Goal: Communication & Community: Answer question/provide support

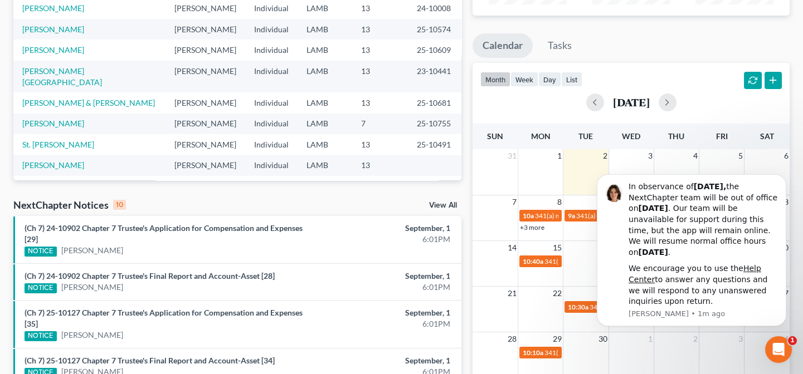
scroll to position [202, 0]
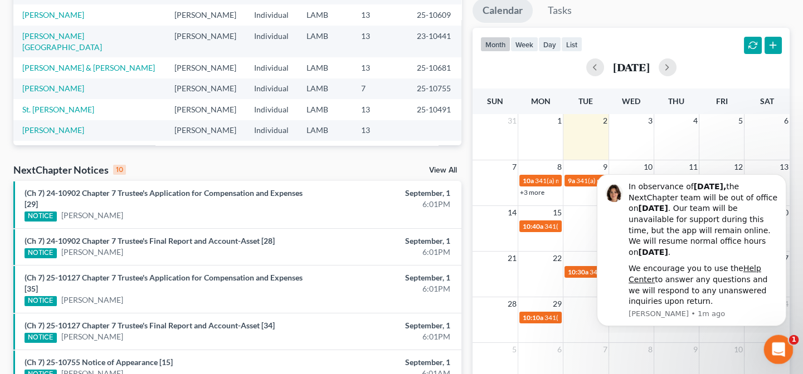
click at [778, 350] on icon "Open Intercom Messenger" at bounding box center [777, 348] width 18 height 18
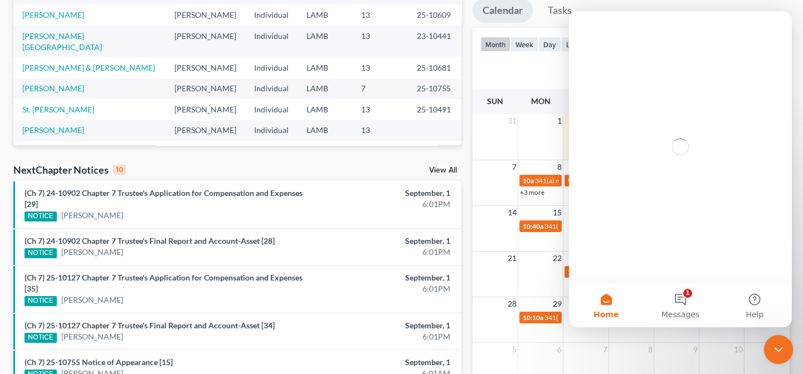
scroll to position [0, 0]
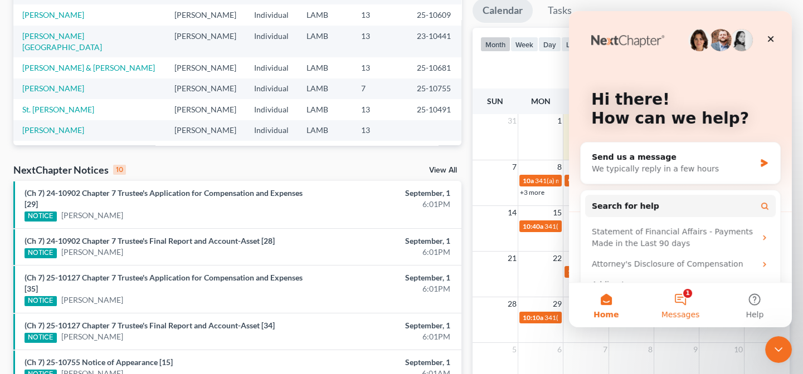
click at [678, 302] on button "1 Messages" at bounding box center [680, 305] width 74 height 45
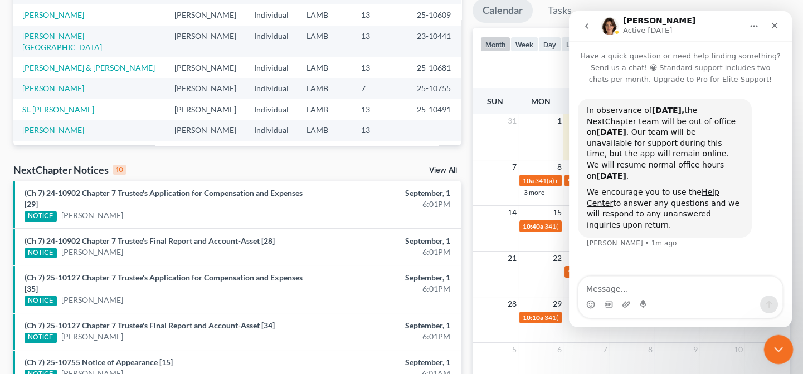
click at [776, 341] on icon "Close Intercom Messenger" at bounding box center [776, 347] width 13 height 13
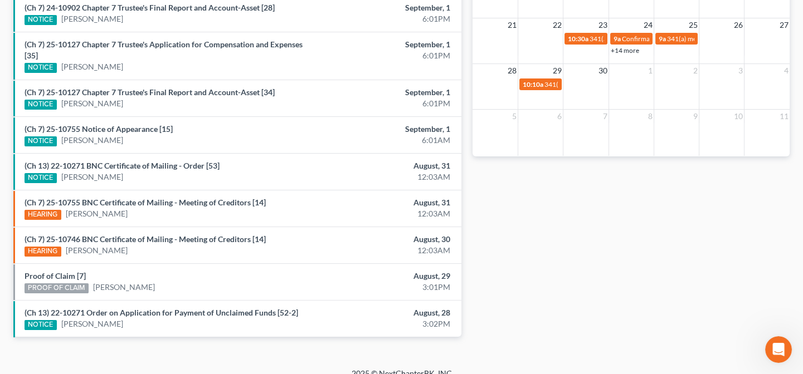
scroll to position [447, 0]
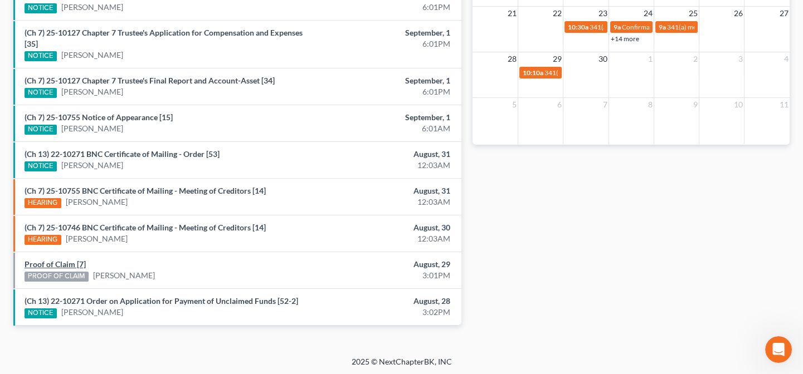
click at [75, 260] on link "Proof of Claim [7]" at bounding box center [55, 264] width 61 height 9
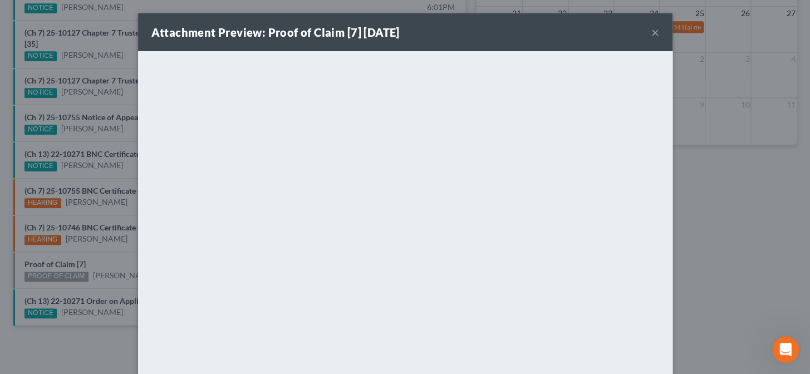
click at [96, 208] on div "Attachment Preview: Proof of Claim [7] 08/29/2025 × <object ng-attr-data='https…" at bounding box center [405, 187] width 810 height 374
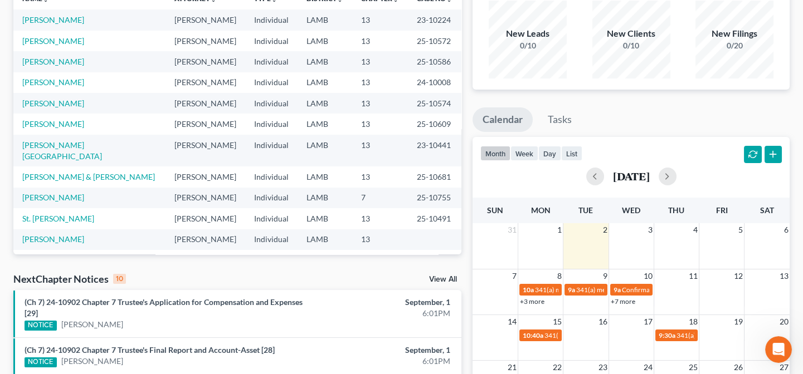
scroll to position [42, 0]
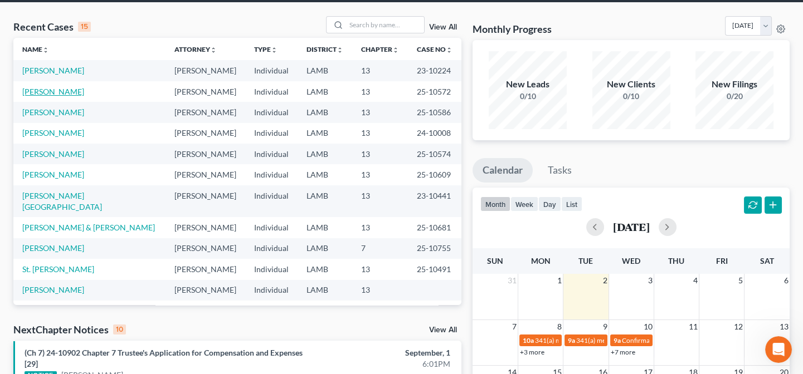
click at [78, 91] on link "[PERSON_NAME]" at bounding box center [53, 91] width 62 height 9
select select "8"
select select "0"
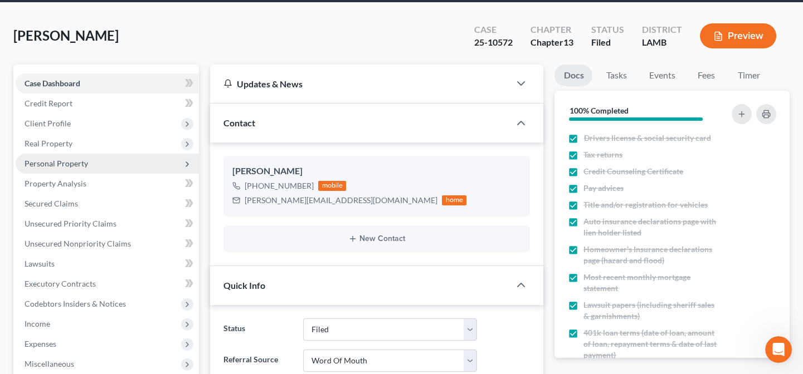
click at [58, 160] on span "Personal Property" at bounding box center [56, 163] width 63 height 9
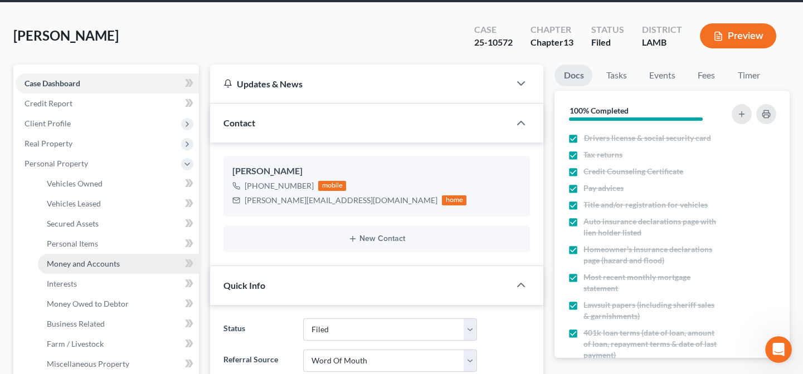
click at [84, 266] on span "Money and Accounts" at bounding box center [83, 263] width 73 height 9
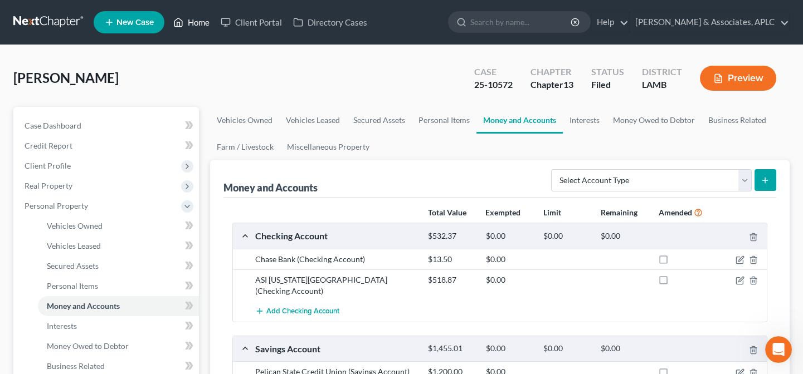
click at [195, 19] on link "Home" at bounding box center [191, 22] width 47 height 20
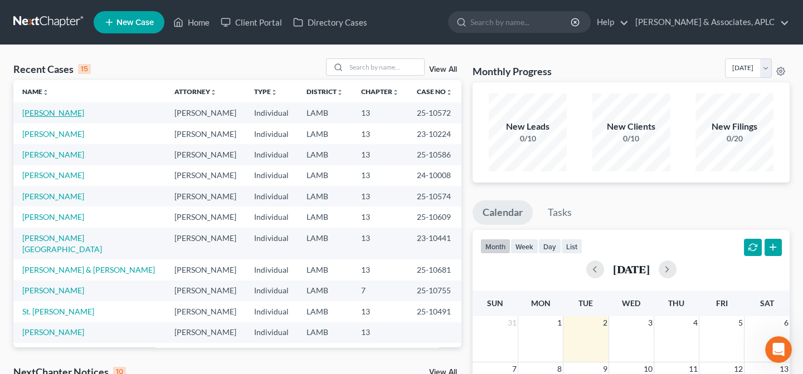
click at [44, 115] on link "[PERSON_NAME]" at bounding box center [53, 112] width 62 height 9
select select "8"
select select "0"
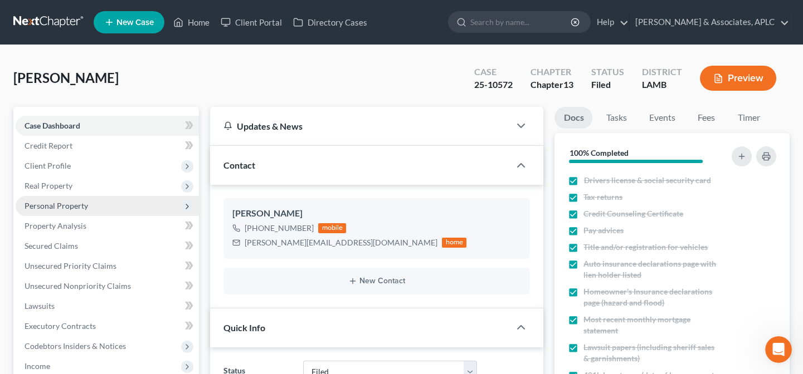
click at [72, 207] on span "Personal Property" at bounding box center [56, 205] width 63 height 9
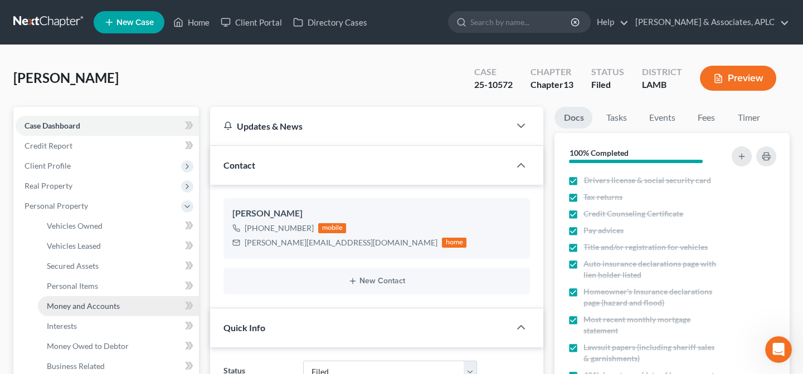
click at [80, 307] on span "Money and Accounts" at bounding box center [83, 305] width 73 height 9
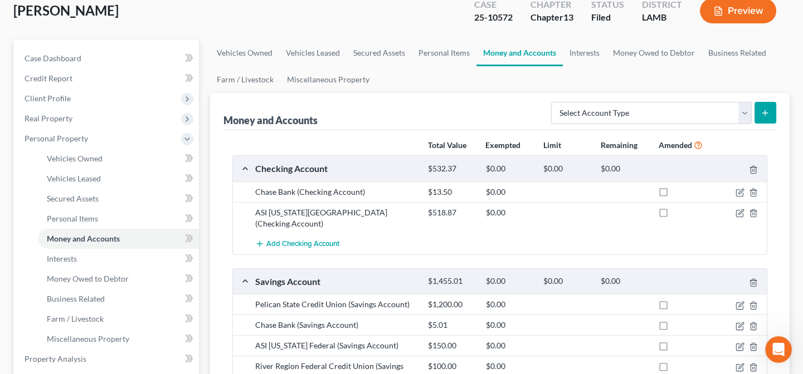
scroll to position [202, 0]
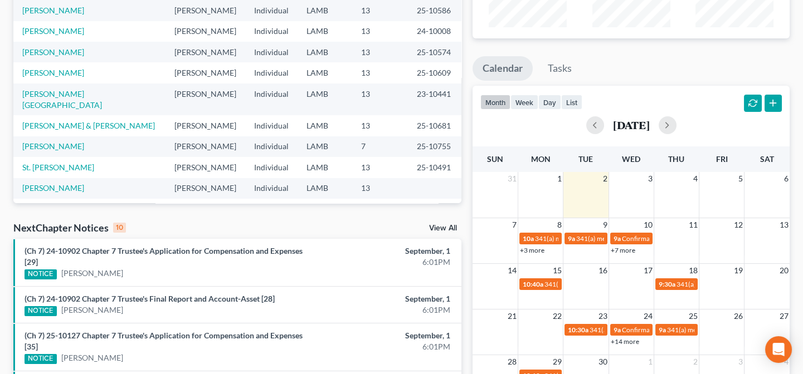
scroll to position [202, 0]
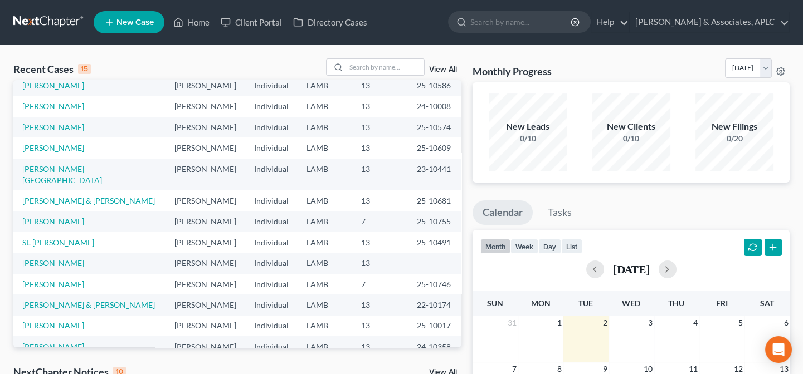
scroll to position [76, 0]
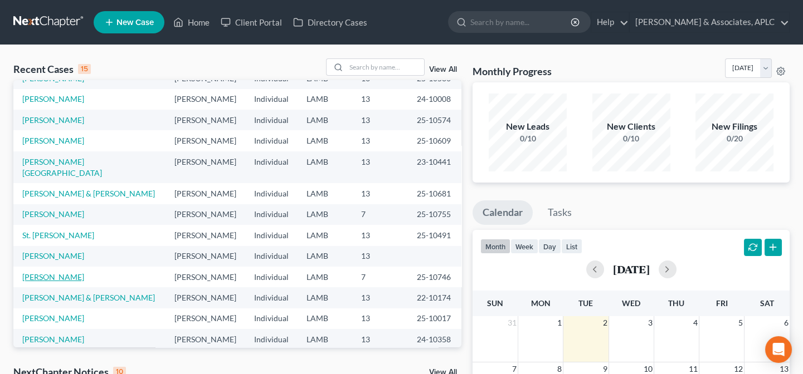
click at [56, 272] on link "[PERSON_NAME]" at bounding box center [53, 276] width 62 height 9
select select "8"
select select "0"
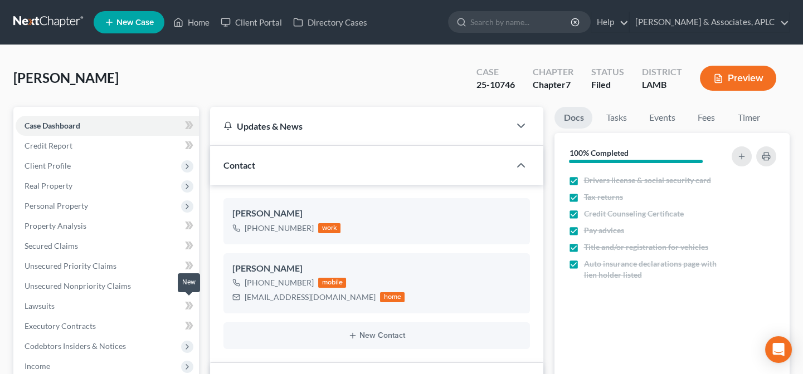
scroll to position [152, 0]
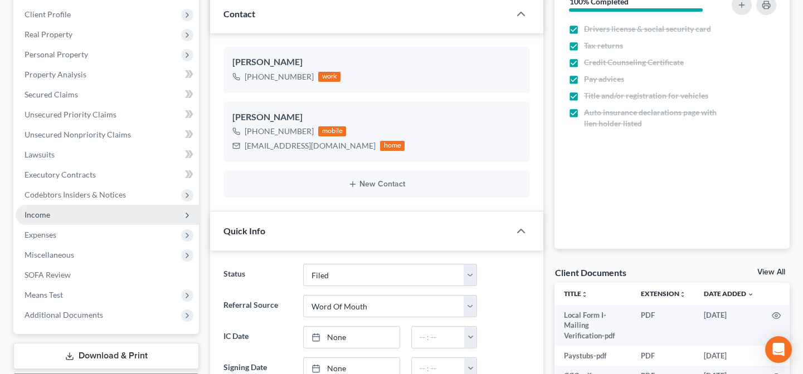
click at [55, 211] on span "Income" at bounding box center [107, 215] width 183 height 20
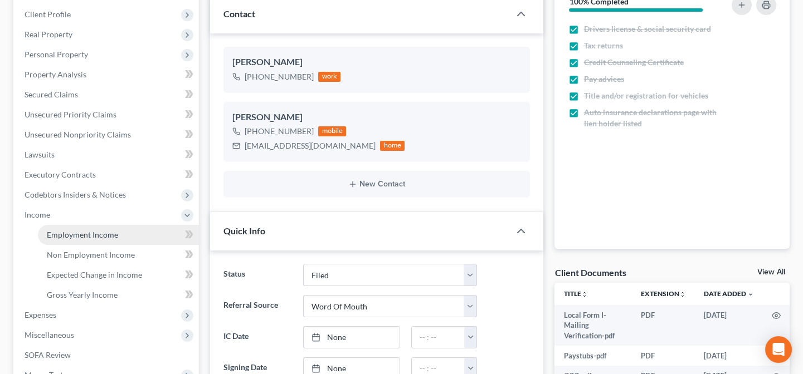
click at [59, 230] on span "Employment Income" at bounding box center [82, 234] width 71 height 9
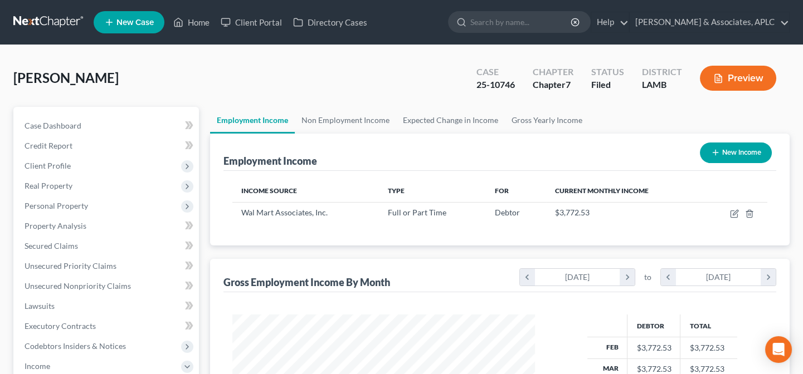
scroll to position [199, 325]
click at [61, 203] on span "Personal Property" at bounding box center [56, 205] width 63 height 9
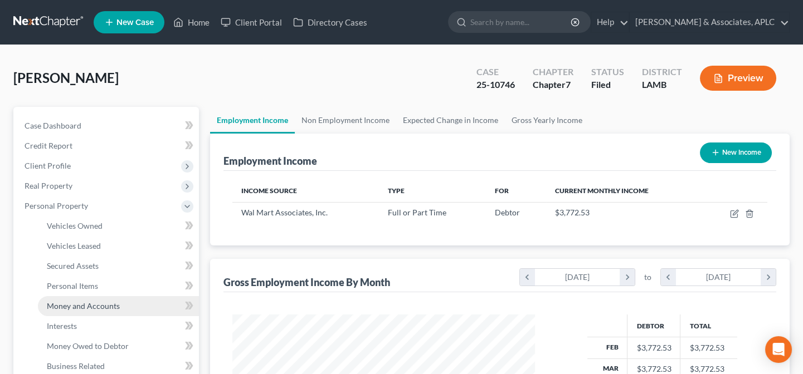
click at [66, 306] on span "Money and Accounts" at bounding box center [83, 305] width 73 height 9
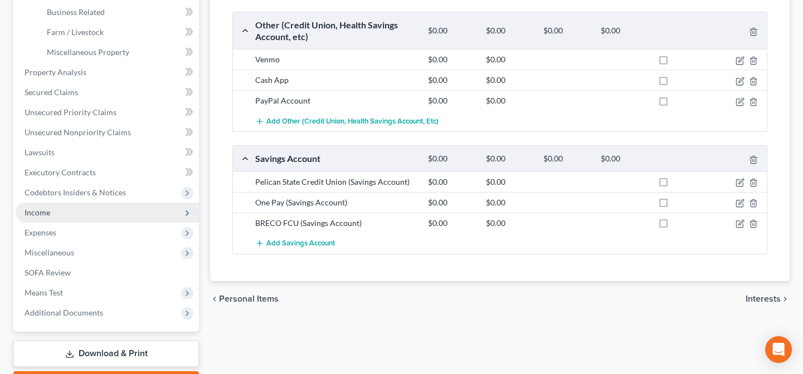
click at [30, 215] on span "Income" at bounding box center [38, 212] width 26 height 9
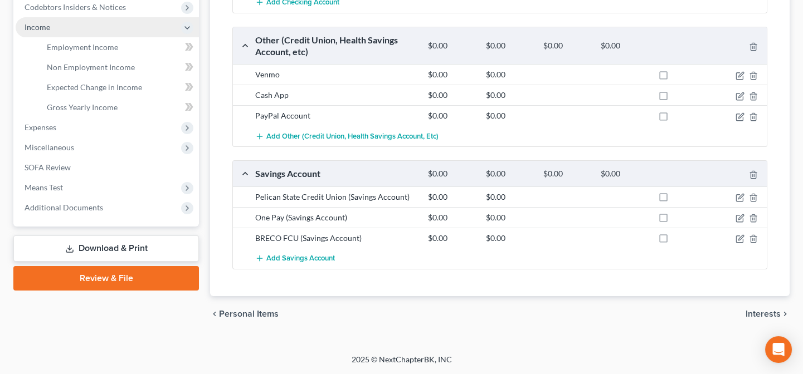
scroll to position [296, 0]
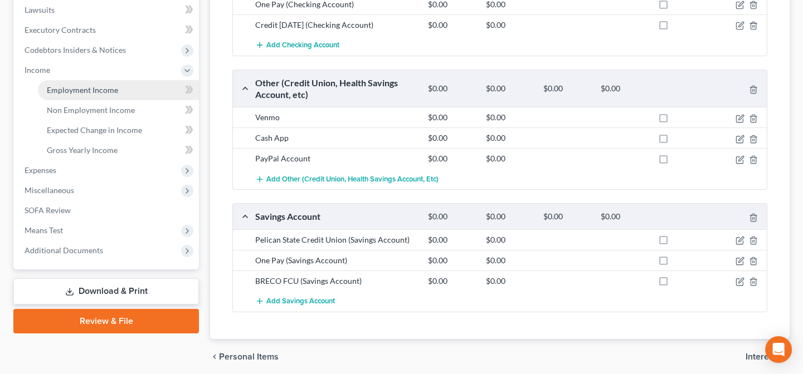
click at [62, 95] on link "Employment Income" at bounding box center [118, 90] width 161 height 20
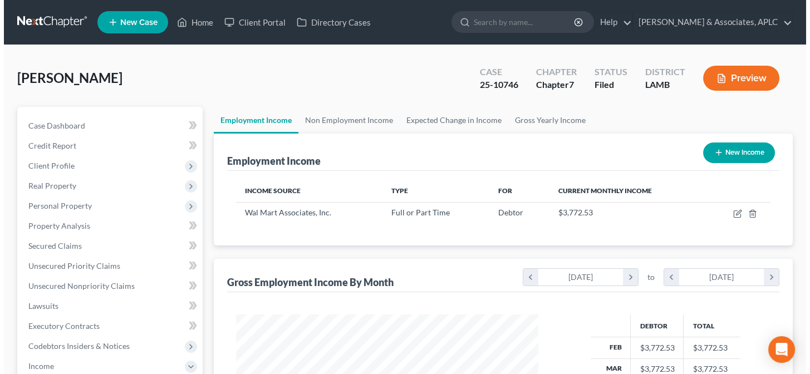
scroll to position [199, 325]
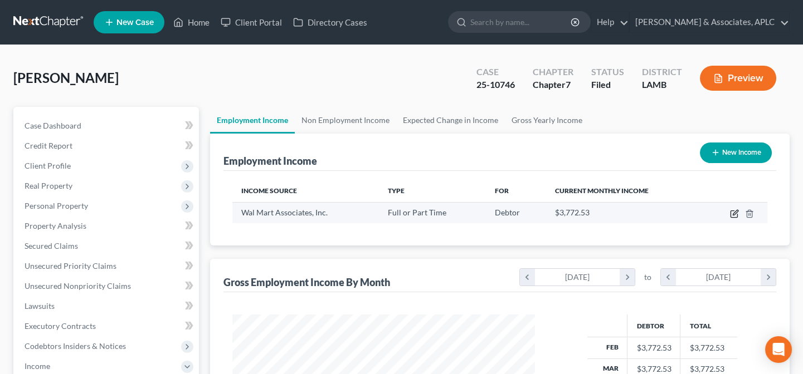
click at [732, 213] on icon "button" at bounding box center [734, 213] width 9 height 9
select select "0"
select select "2"
select select "0"
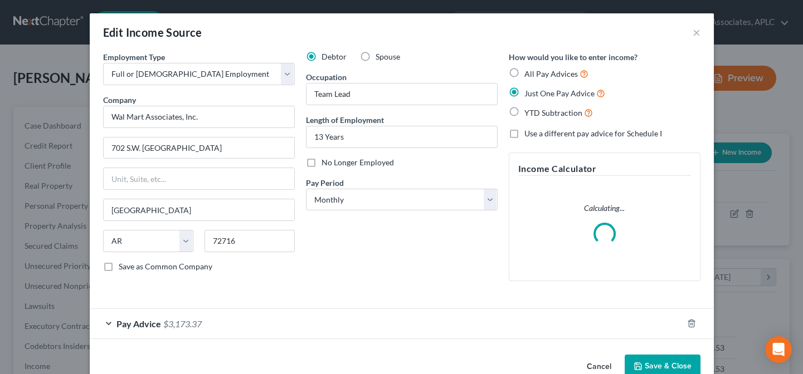
scroll to position [199, 328]
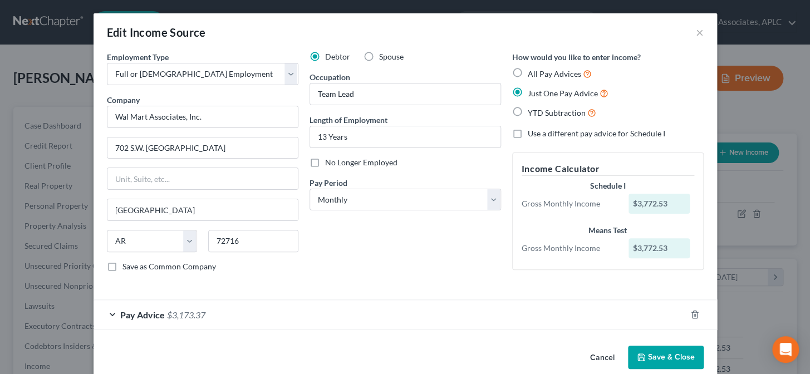
click at [688, 33] on div "Edit Income Source ×" at bounding box center [406, 32] width 624 height 38
drag, startPoint x: 690, startPoint y: 31, endPoint x: 701, endPoint y: 33, distance: 11.4
click at [692, 31] on div "Edit Income Source ×" at bounding box center [406, 32] width 624 height 38
click at [701, 33] on div "Edit Income Source ×" at bounding box center [406, 32] width 624 height 38
click at [696, 35] on button "×" at bounding box center [700, 32] width 8 height 13
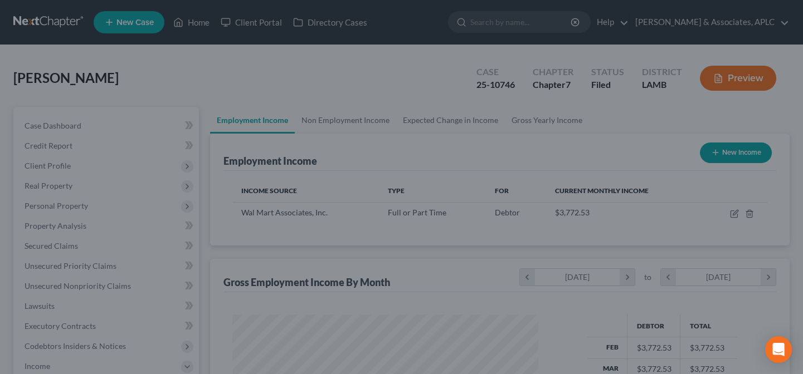
scroll to position [556800, 556674]
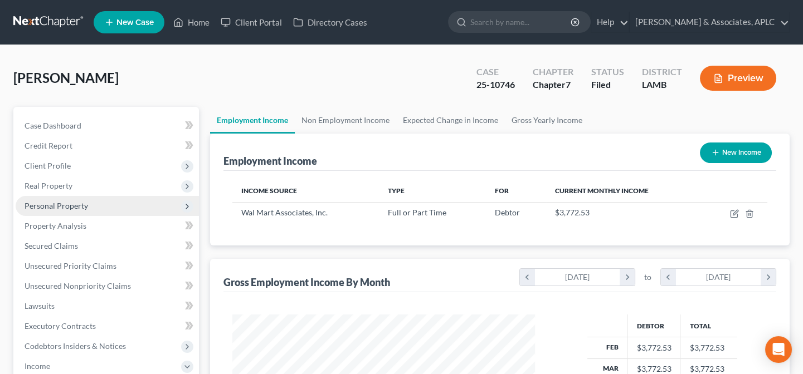
click at [75, 205] on span "Personal Property" at bounding box center [56, 205] width 63 height 9
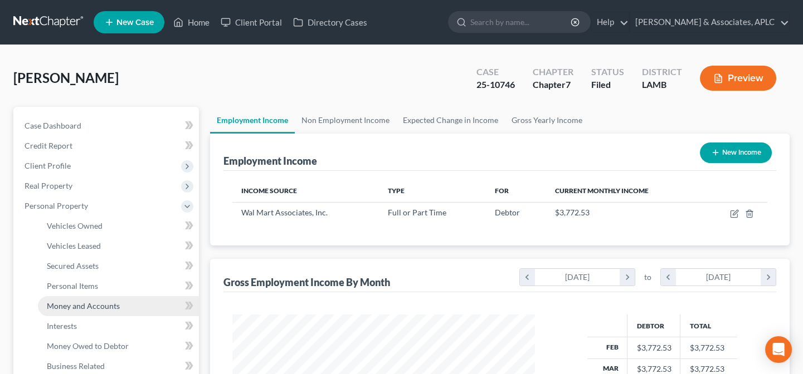
click at [66, 307] on span "Money and Accounts" at bounding box center [83, 305] width 73 height 9
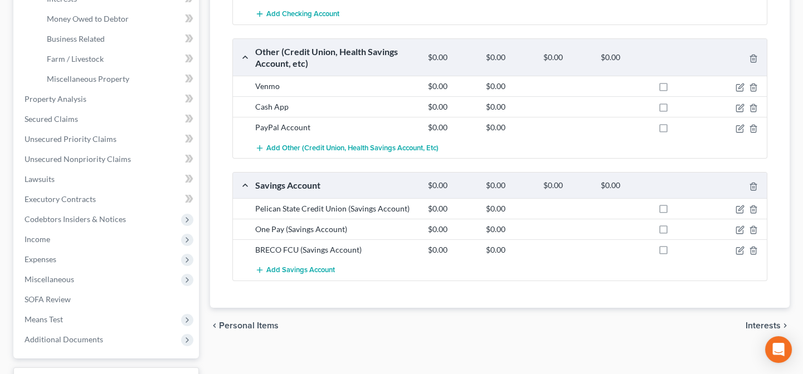
scroll to position [304, 0]
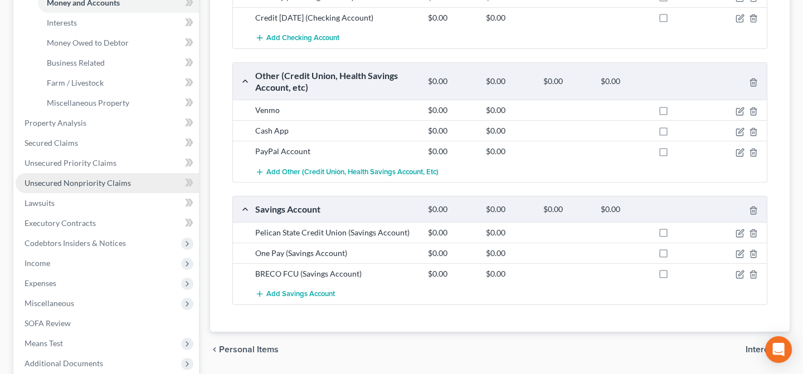
click at [109, 178] on span "Unsecured Nonpriority Claims" at bounding box center [78, 182] width 106 height 9
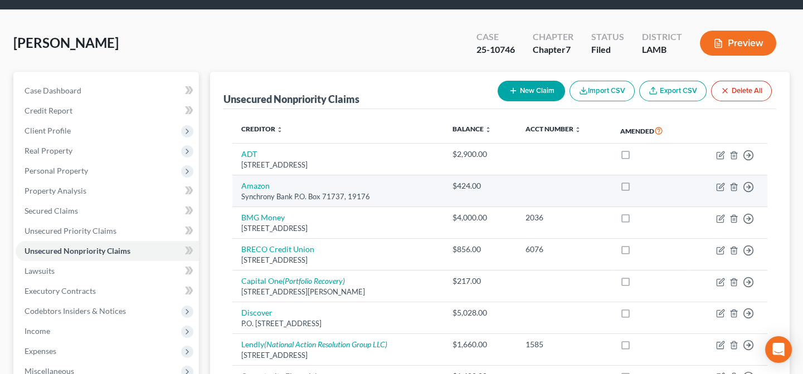
scroll to position [50, 0]
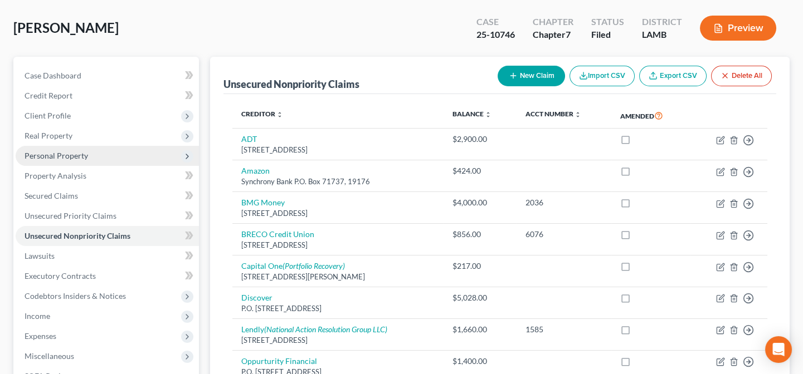
click at [60, 158] on span "Personal Property" at bounding box center [56, 155] width 63 height 9
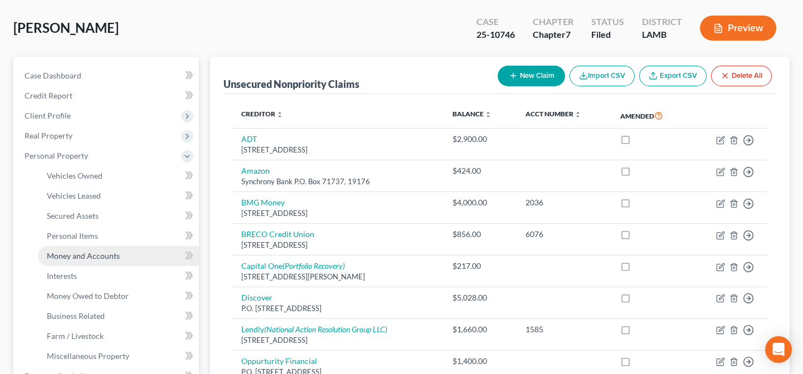
click at [79, 251] on span "Money and Accounts" at bounding box center [83, 255] width 73 height 9
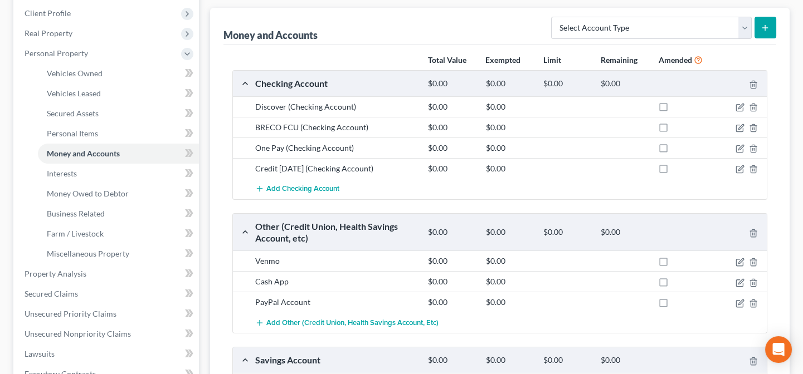
scroll to position [152, 0]
click at [754, 129] on line "button" at bounding box center [754, 130] width 0 height 2
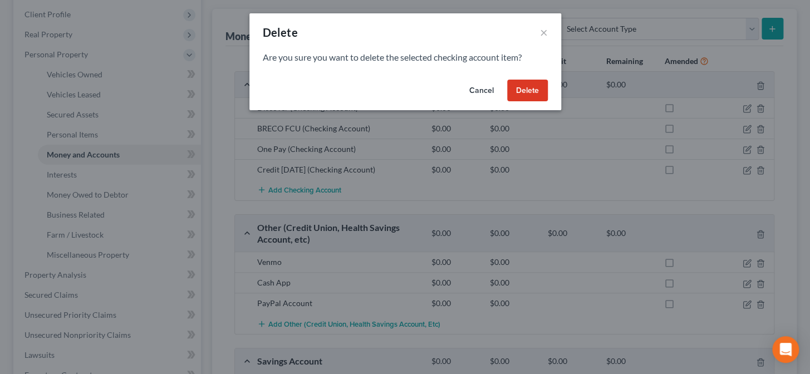
click at [478, 90] on button "Cancel" at bounding box center [482, 91] width 42 height 22
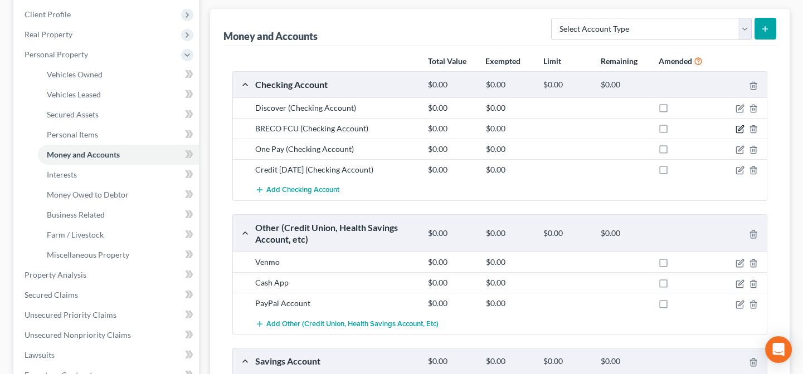
click at [741, 128] on icon "button" at bounding box center [739, 129] width 9 height 9
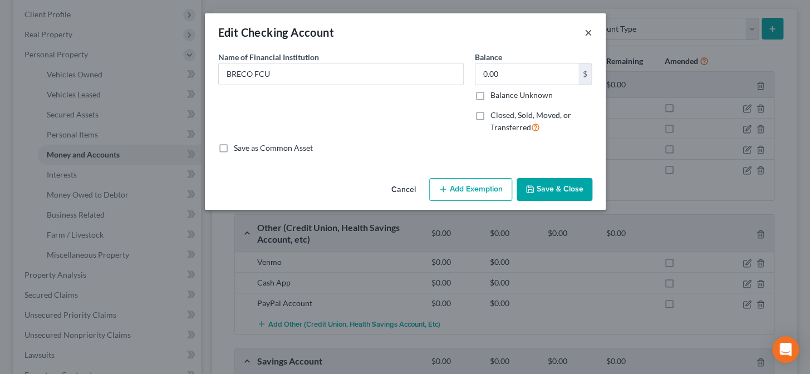
click at [585, 30] on button "×" at bounding box center [589, 32] width 8 height 13
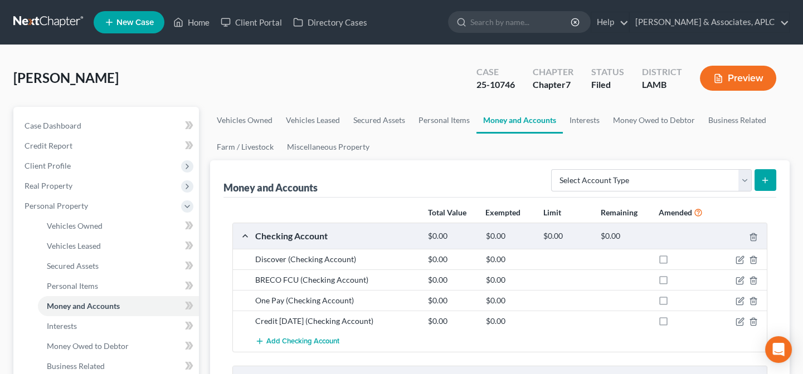
scroll to position [0, 0]
click at [196, 16] on link "Home" at bounding box center [191, 22] width 47 height 20
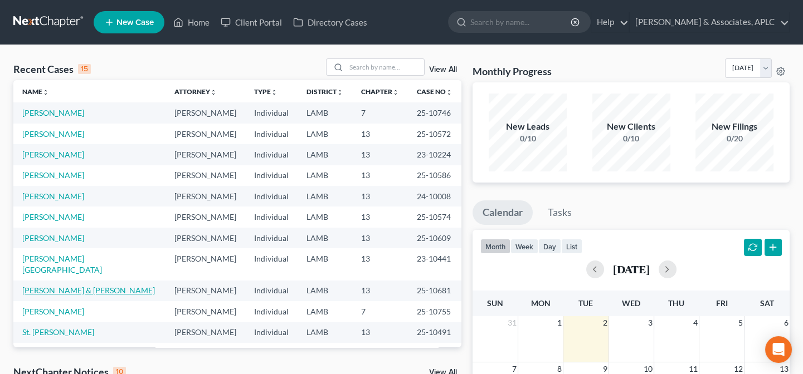
click at [75, 286] on link "[PERSON_NAME] & [PERSON_NAME]" at bounding box center [88, 290] width 133 height 9
select select "8"
select select "3"
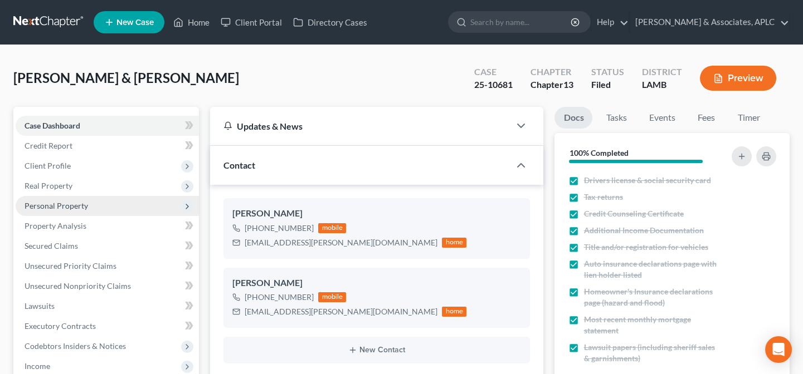
click at [79, 208] on span "Personal Property" at bounding box center [56, 205] width 63 height 9
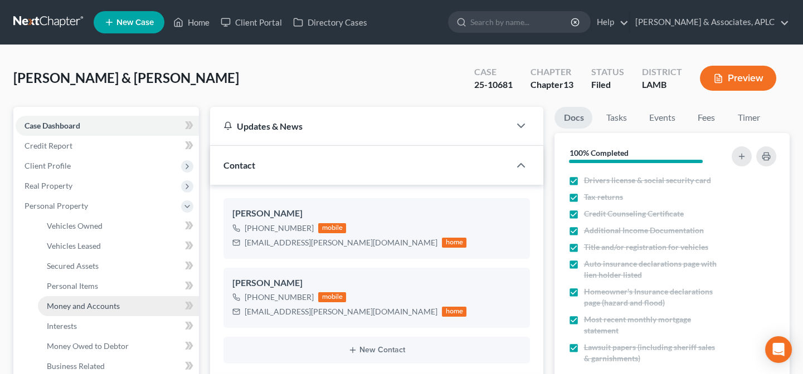
click at [102, 302] on span "Money and Accounts" at bounding box center [83, 305] width 73 height 9
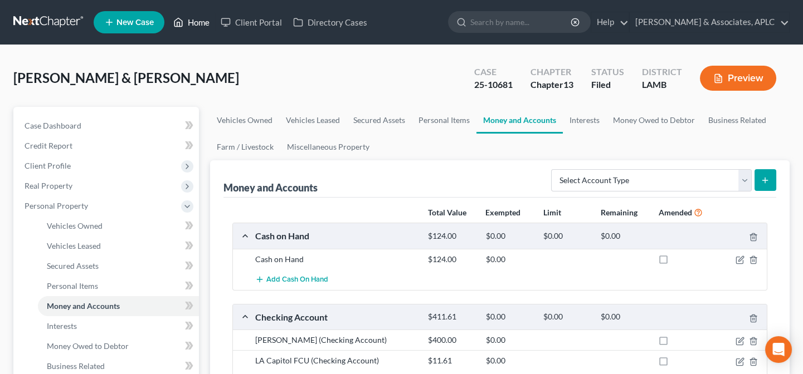
click at [194, 19] on link "Home" at bounding box center [191, 22] width 47 height 20
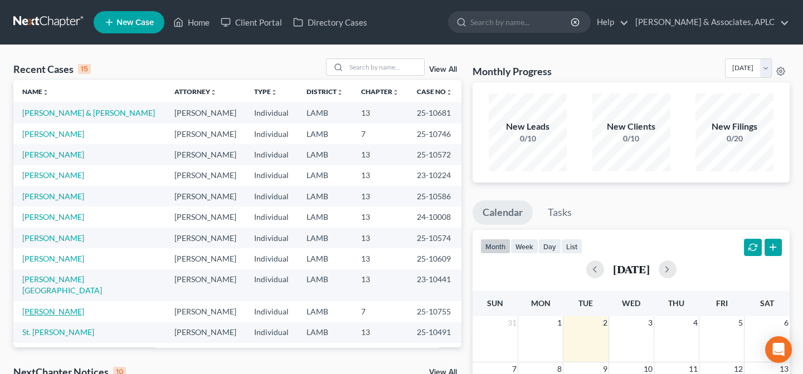
click at [31, 307] on link "[PERSON_NAME]" at bounding box center [53, 311] width 62 height 9
select select "8"
select select "0"
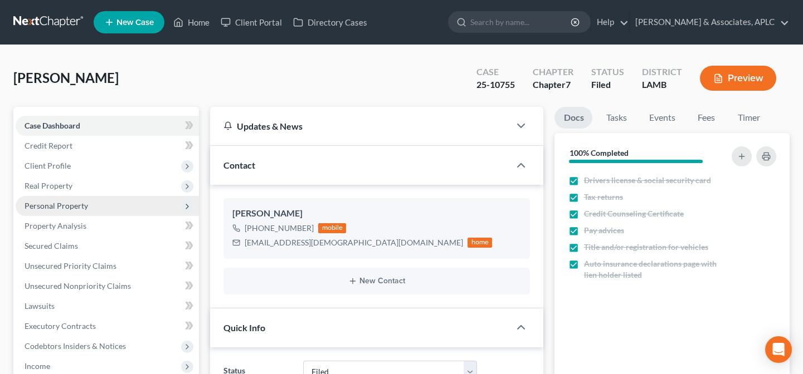
click at [57, 202] on span "Personal Property" at bounding box center [56, 205] width 63 height 9
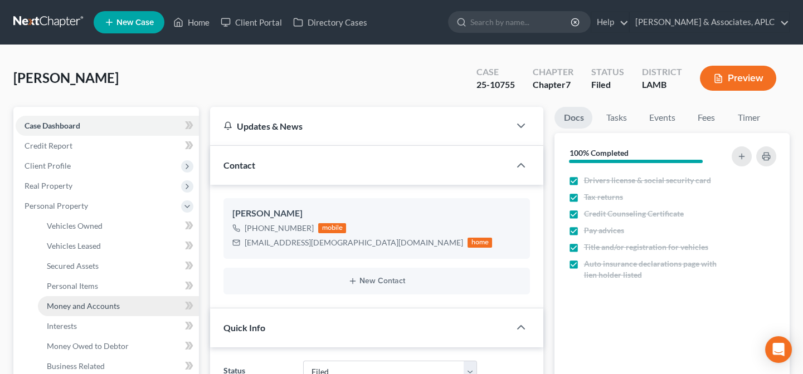
click at [65, 305] on span "Money and Accounts" at bounding box center [83, 305] width 73 height 9
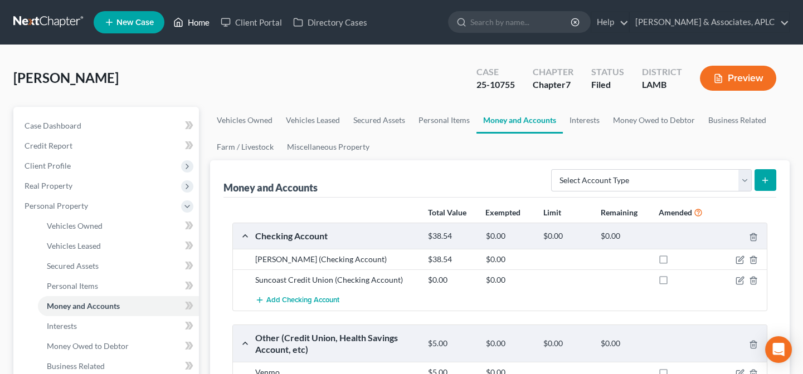
click at [204, 22] on link "Home" at bounding box center [191, 22] width 47 height 20
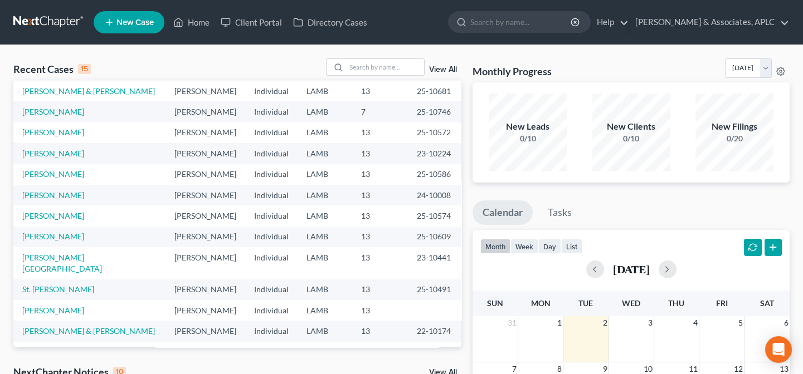
scroll to position [26, 0]
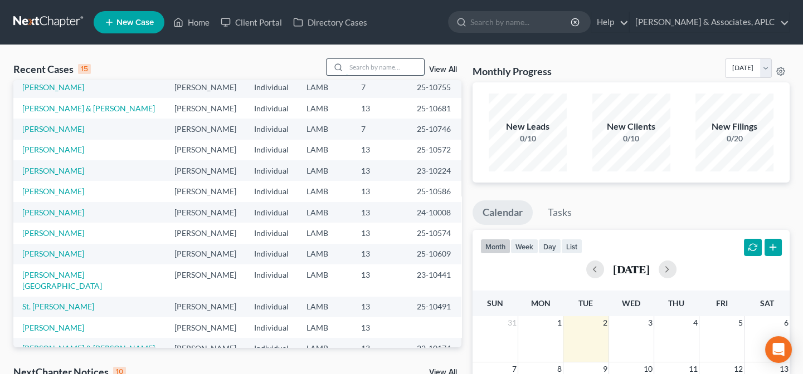
click at [393, 66] on input "search" at bounding box center [385, 67] width 78 height 16
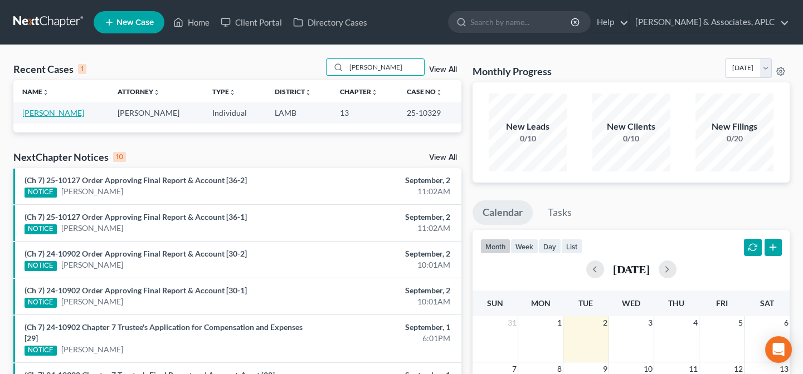
type input "[PERSON_NAME]"
click at [45, 111] on link "[PERSON_NAME]" at bounding box center [53, 112] width 62 height 9
select select "8"
select select "3"
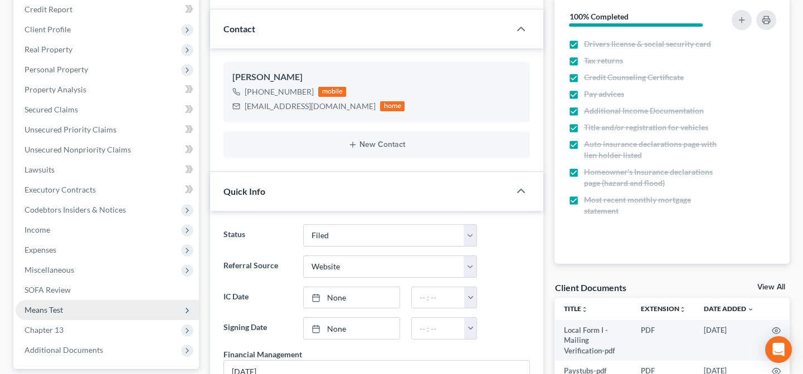
scroll to position [152, 0]
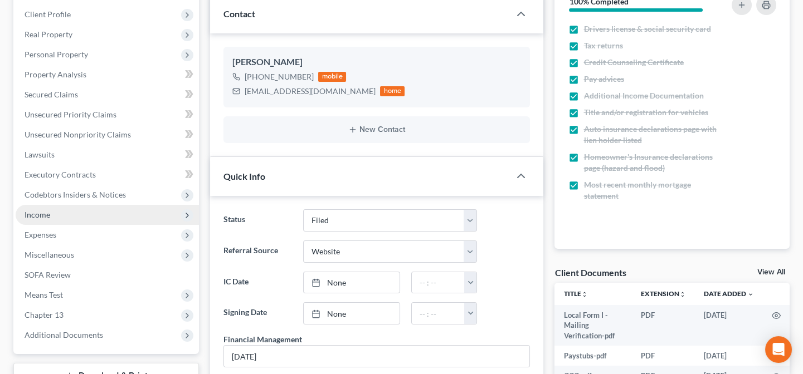
click at [64, 215] on span "Income" at bounding box center [107, 215] width 183 height 20
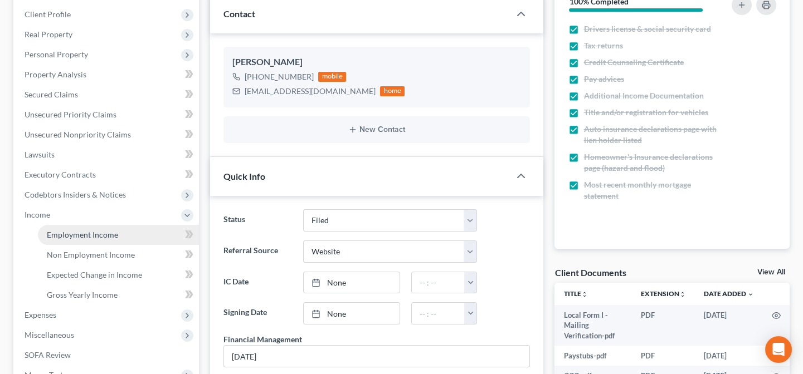
click at [72, 236] on span "Employment Income" at bounding box center [82, 234] width 71 height 9
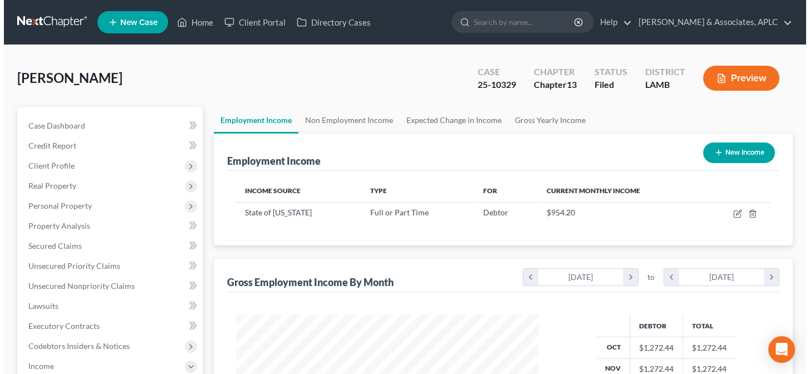
scroll to position [199, 325]
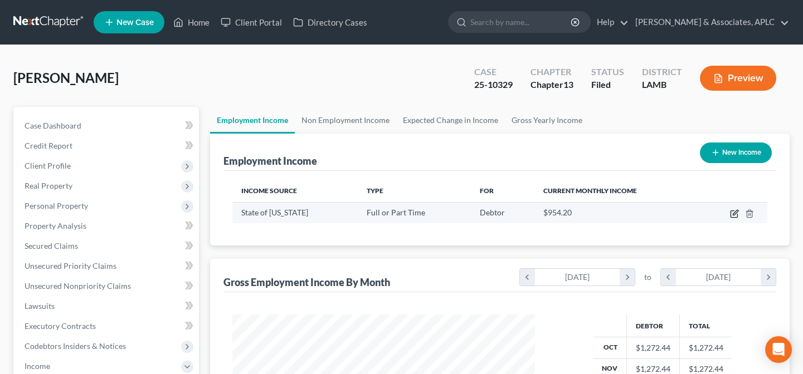
click at [731, 213] on icon "button" at bounding box center [734, 213] width 9 height 9
select select "0"
select select "19"
select select "0"
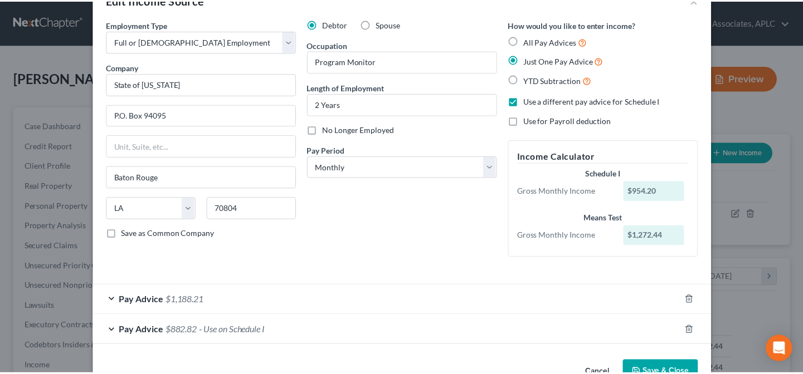
scroll to position [0, 0]
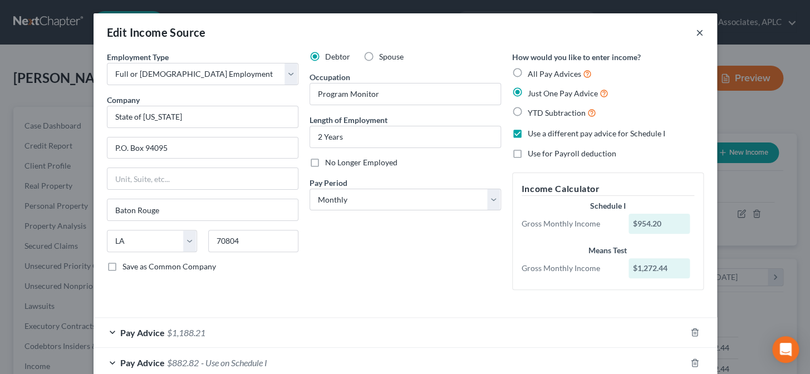
click at [696, 31] on button "×" at bounding box center [700, 32] width 8 height 13
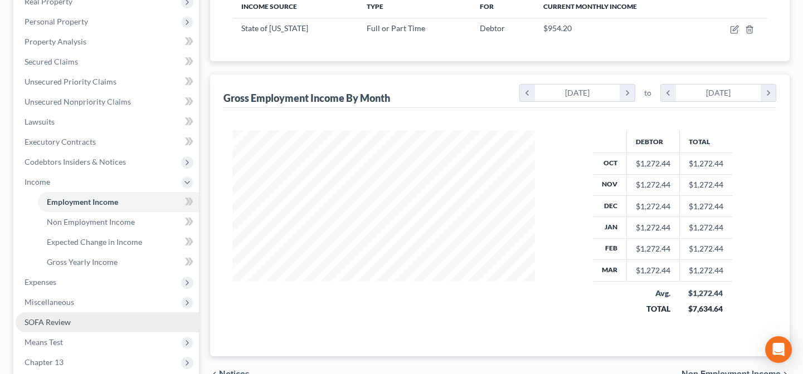
scroll to position [202, 0]
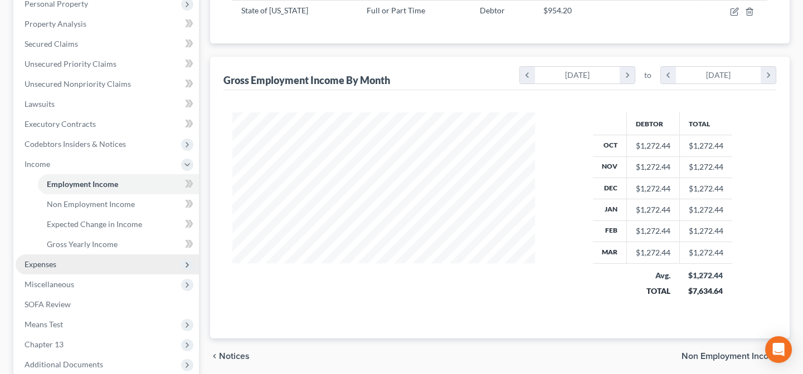
click at [64, 267] on span "Expenses" at bounding box center [107, 265] width 183 height 20
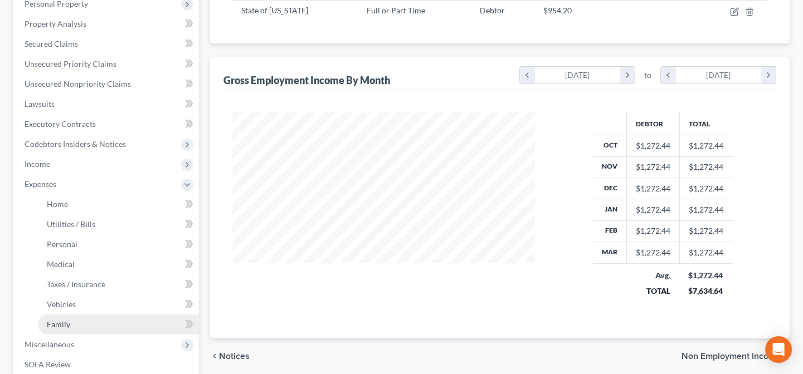
click at [82, 326] on link "Family" at bounding box center [118, 325] width 161 height 20
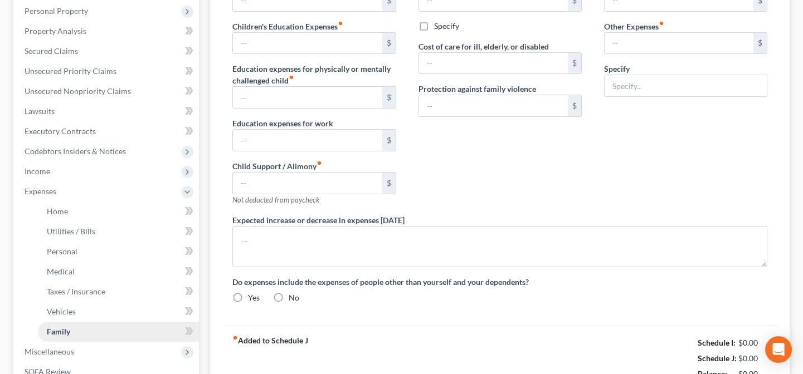
type input "0.00"
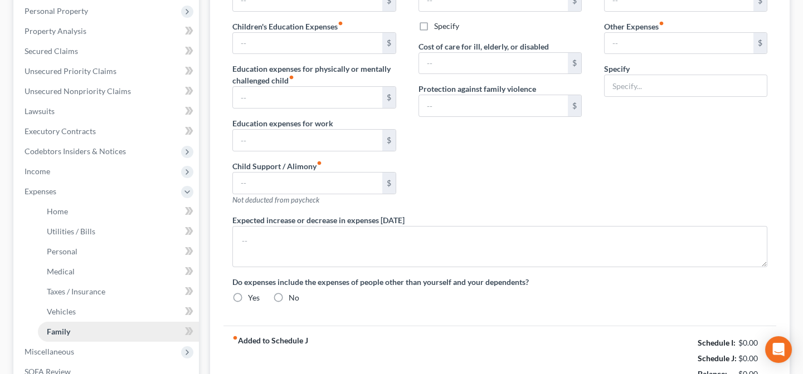
type input "0.00"
type input "330.00"
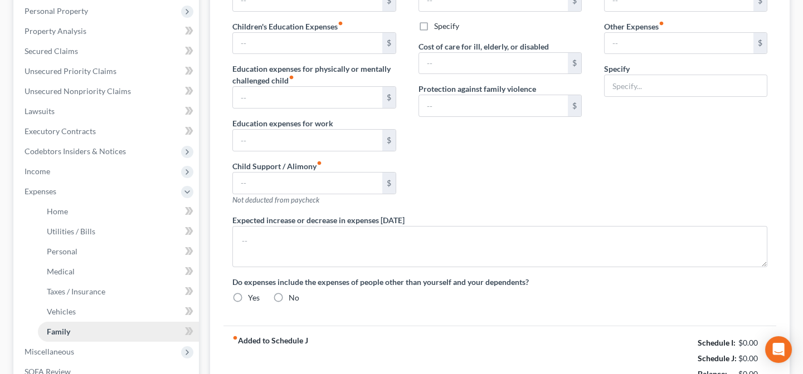
type input "Ch. 13 Plan Payment"
radio input "true"
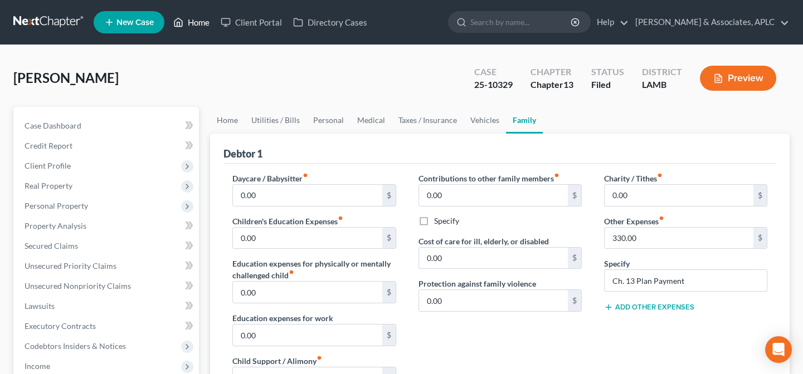
click at [197, 19] on link "Home" at bounding box center [191, 22] width 47 height 20
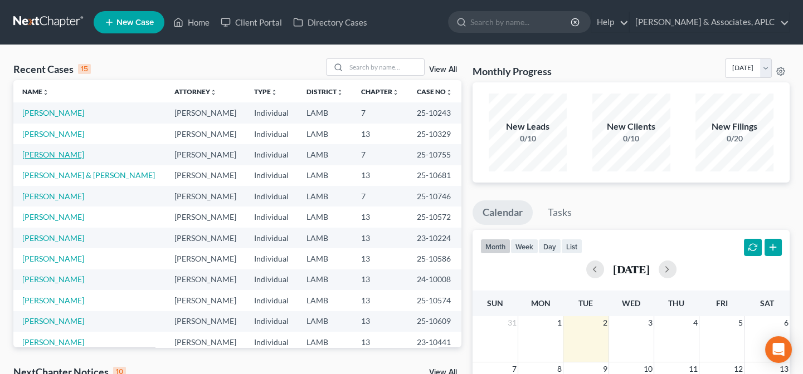
click at [42, 156] on link "[PERSON_NAME]" at bounding box center [53, 154] width 62 height 9
select select "8"
select select "0"
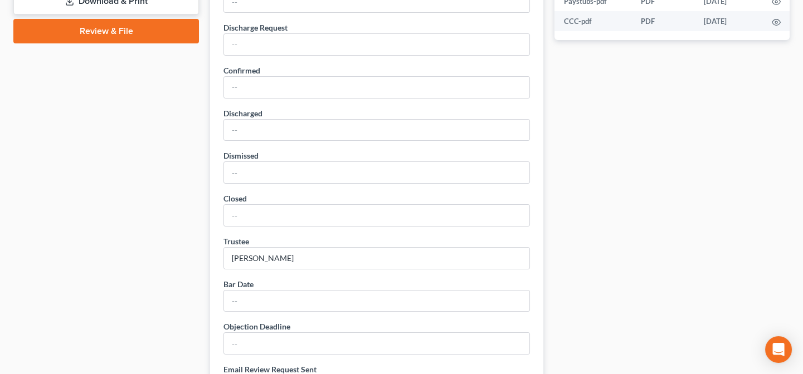
scroll to position [759, 0]
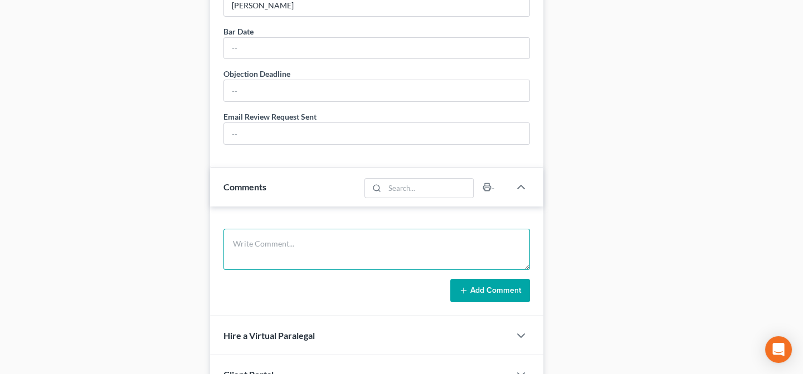
click at [301, 243] on textarea at bounding box center [376, 249] width 306 height 41
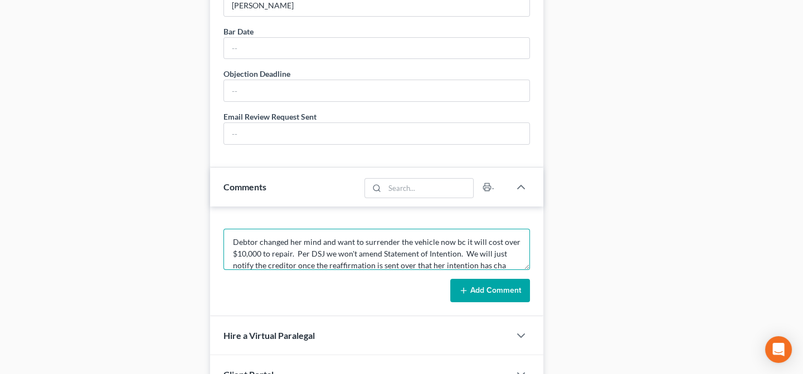
scroll to position [13, 0]
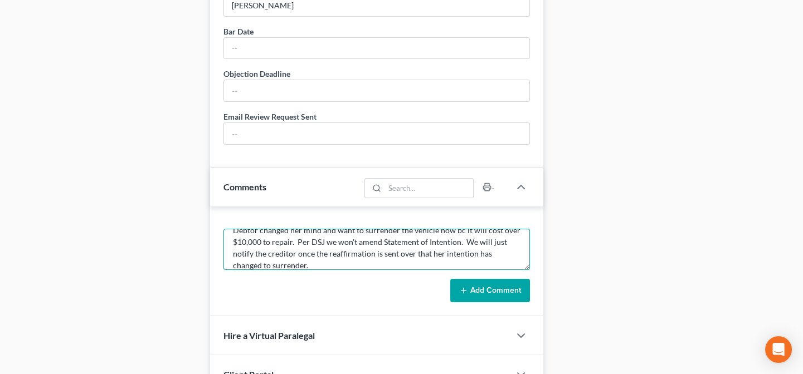
type textarea "Debtor changed her mind and want to surrender the vehicle now bc it will cost o…"
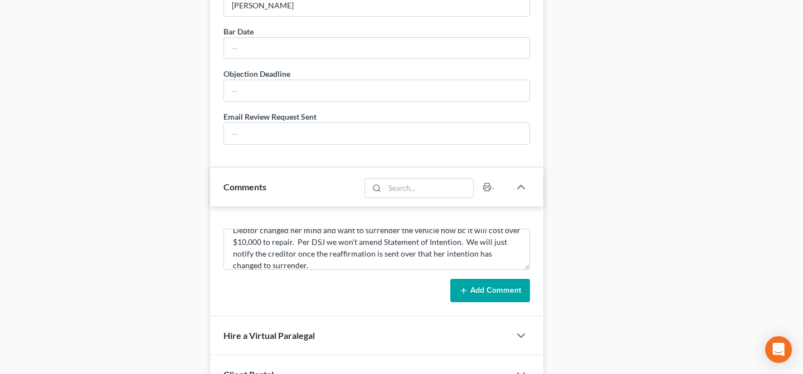
click at [484, 284] on button "Add Comment" at bounding box center [490, 290] width 80 height 23
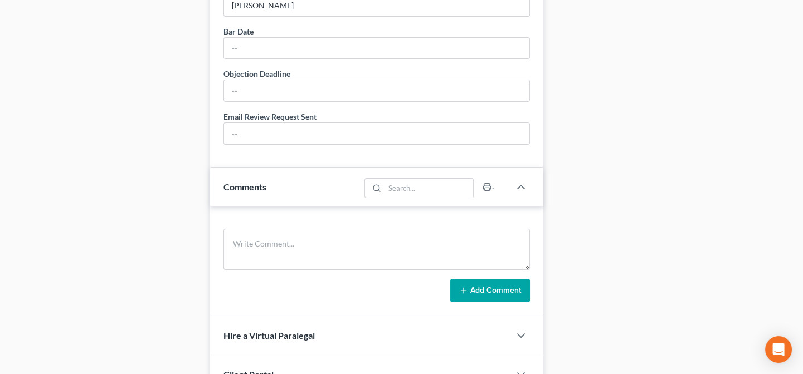
scroll to position [0, 0]
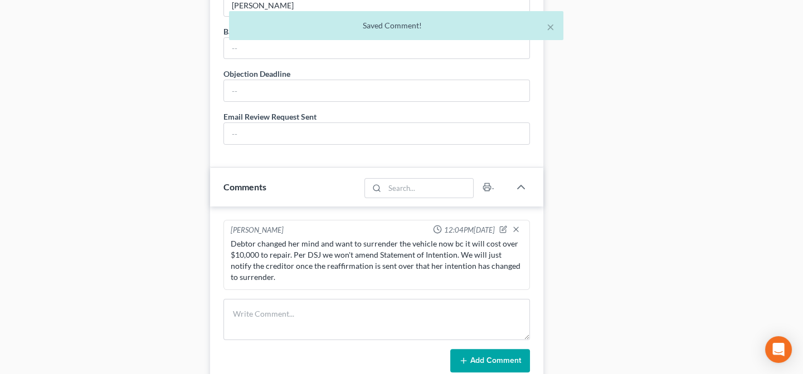
click at [350, 238] on div "Debtor changed her mind and want to surrender the vehicle now bc it will cost o…" at bounding box center [377, 260] width 292 height 45
click at [504, 226] on icon "button" at bounding box center [503, 230] width 8 height 8
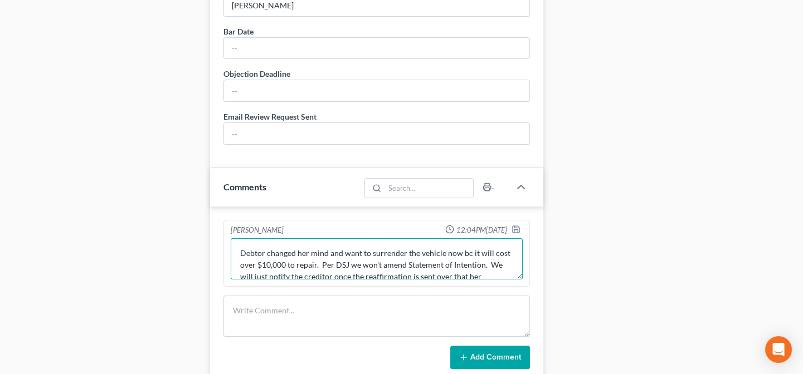
click at [358, 250] on textarea "Debtor changed her mind and want to surrender the vehicle now bc it will cost o…" at bounding box center [377, 258] width 292 height 41
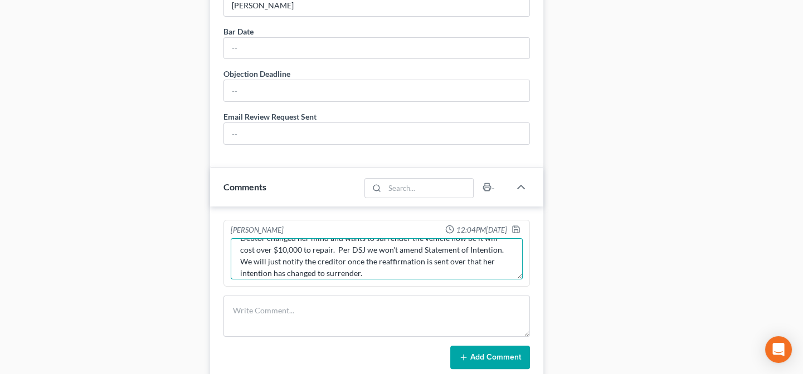
scroll to position [23, 0]
type textarea "Debtor changed her mind and wants to surrender the vehicle now bc it will cost …"
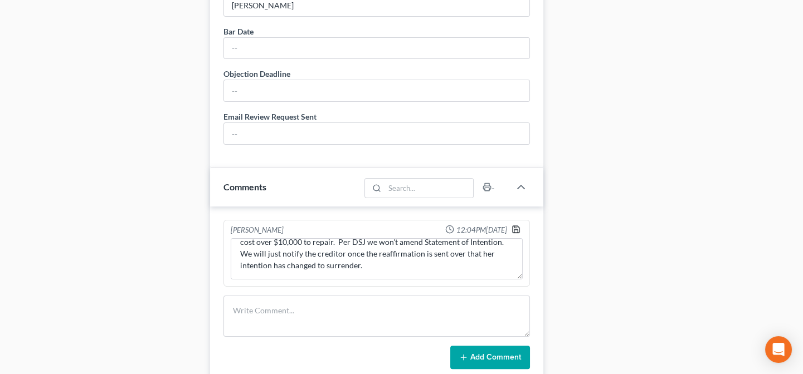
click at [516, 227] on icon "button" at bounding box center [515, 229] width 9 height 9
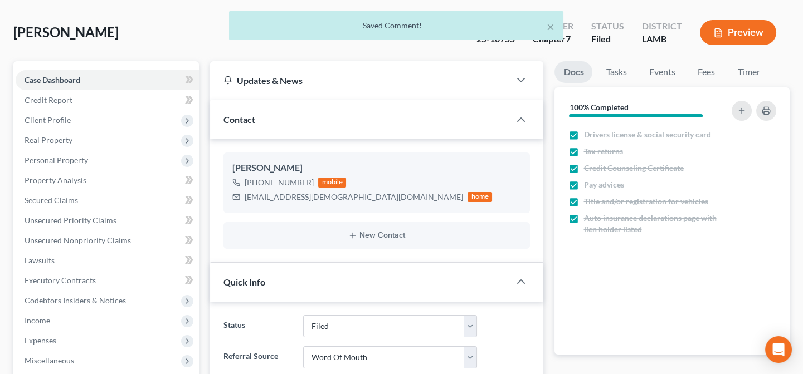
scroll to position [0, 0]
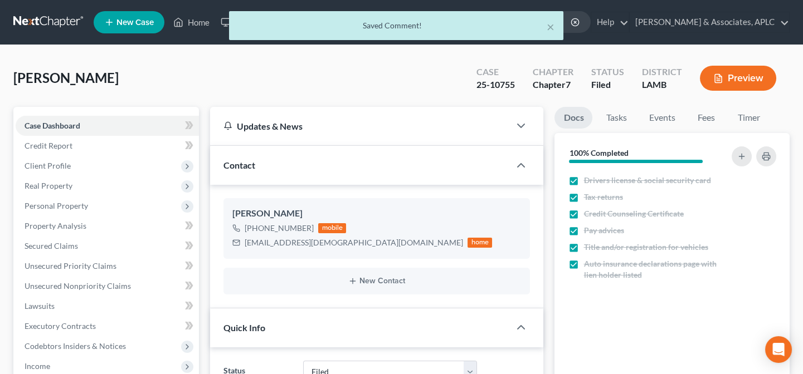
drag, startPoint x: 199, startPoint y: 19, endPoint x: 217, endPoint y: 61, distance: 44.9
click at [199, 20] on div "× Saved Comment!" at bounding box center [395, 28] width 803 height 35
click at [546, 26] on button "×" at bounding box center [550, 26] width 8 height 13
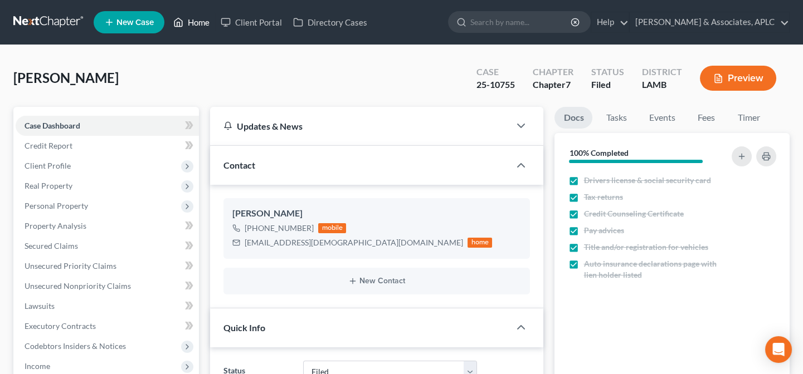
drag, startPoint x: 200, startPoint y: 25, endPoint x: 206, endPoint y: 41, distance: 17.3
click at [200, 25] on link "Home" at bounding box center [191, 22] width 47 height 20
